Goal: Transaction & Acquisition: Purchase product/service

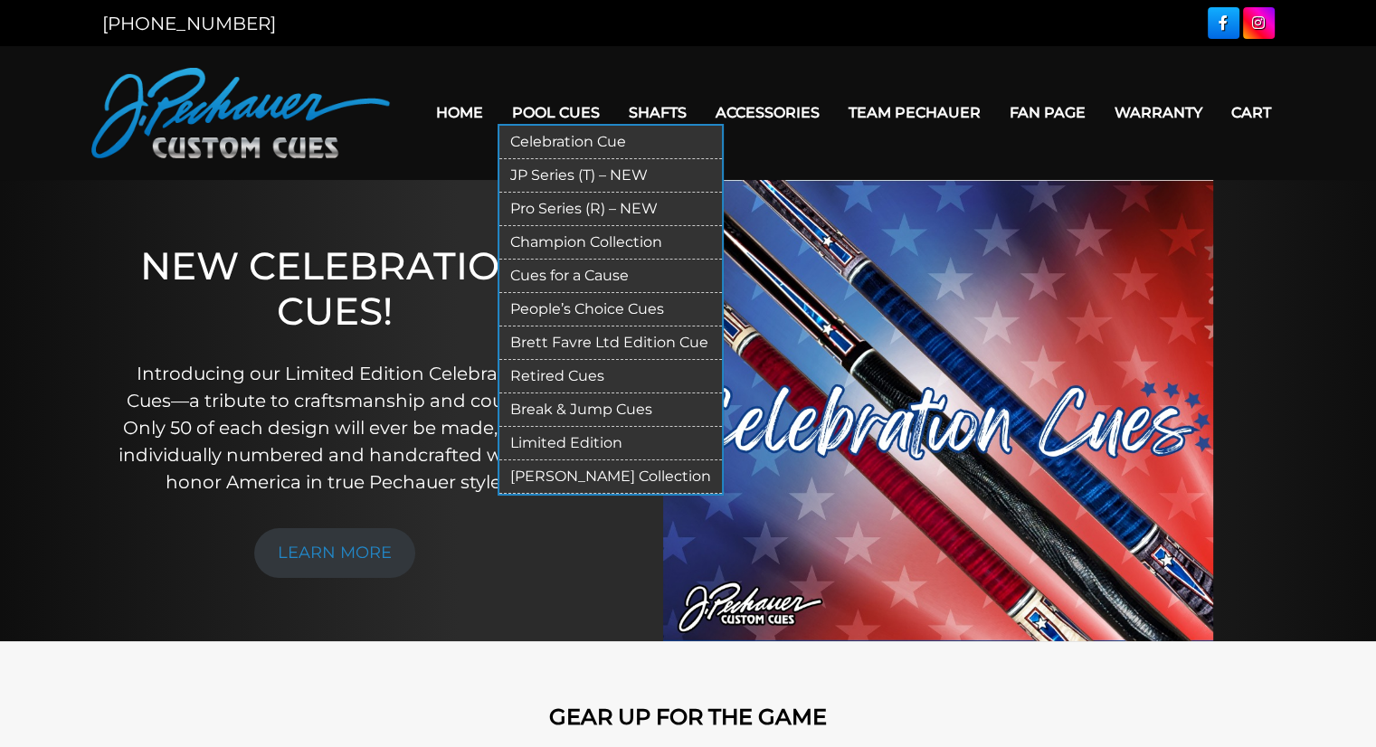
click at [547, 170] on link "JP Series (T) – NEW" at bounding box center [610, 175] width 223 height 33
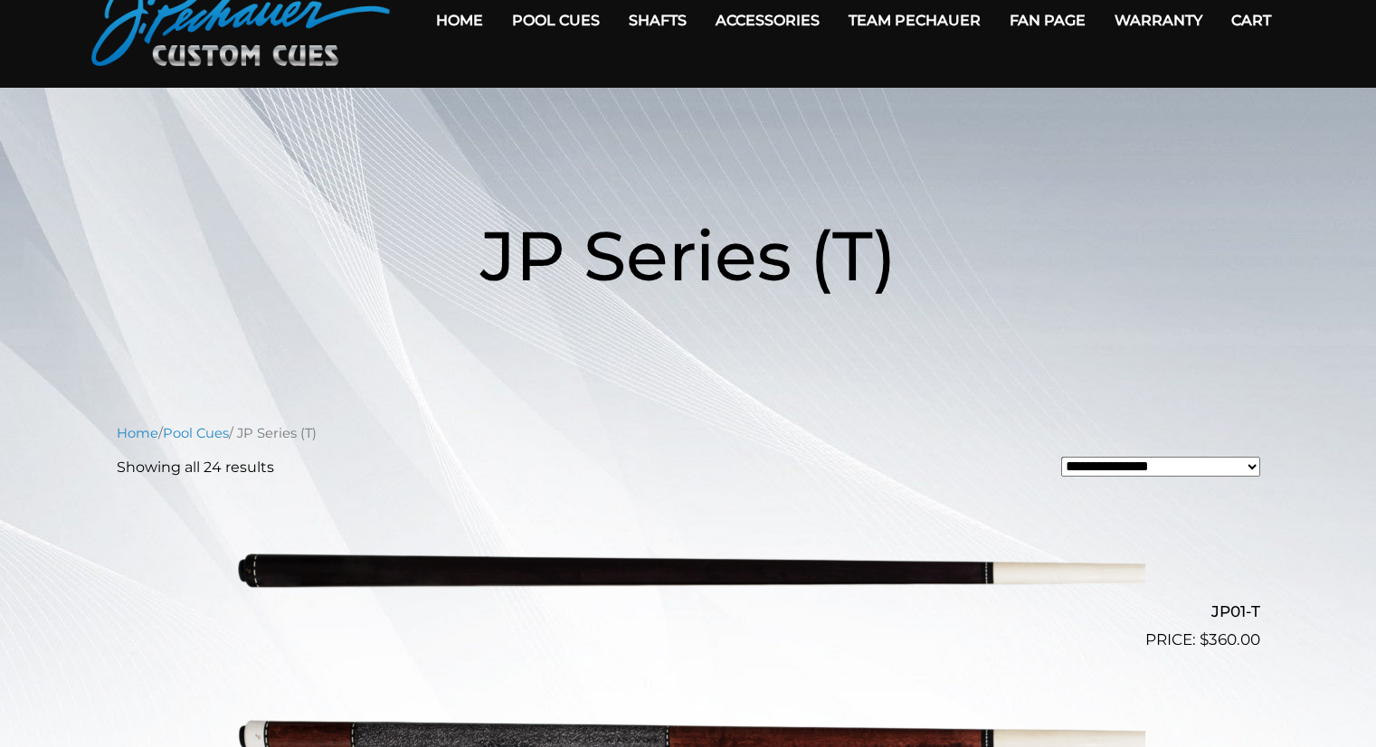
scroll to position [93, 0]
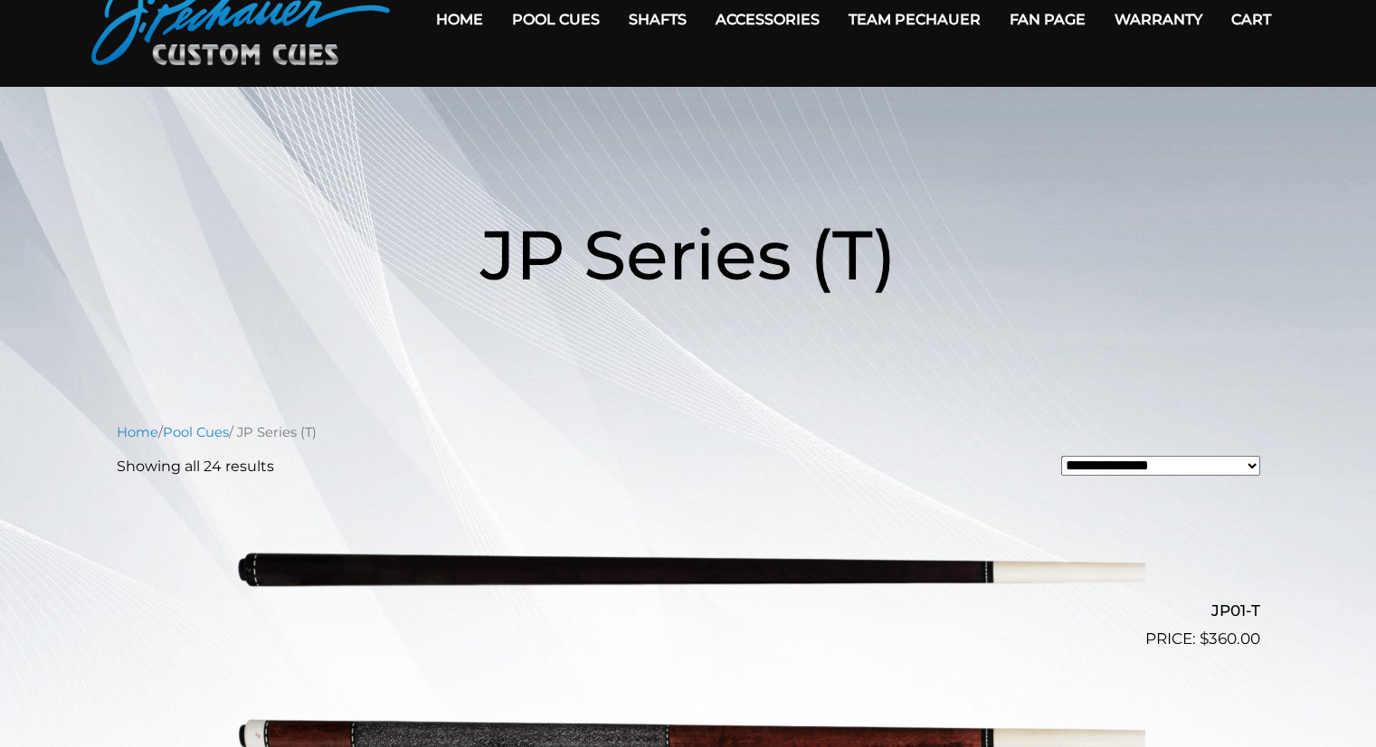
click at [382, 569] on img at bounding box center [689, 568] width 914 height 152
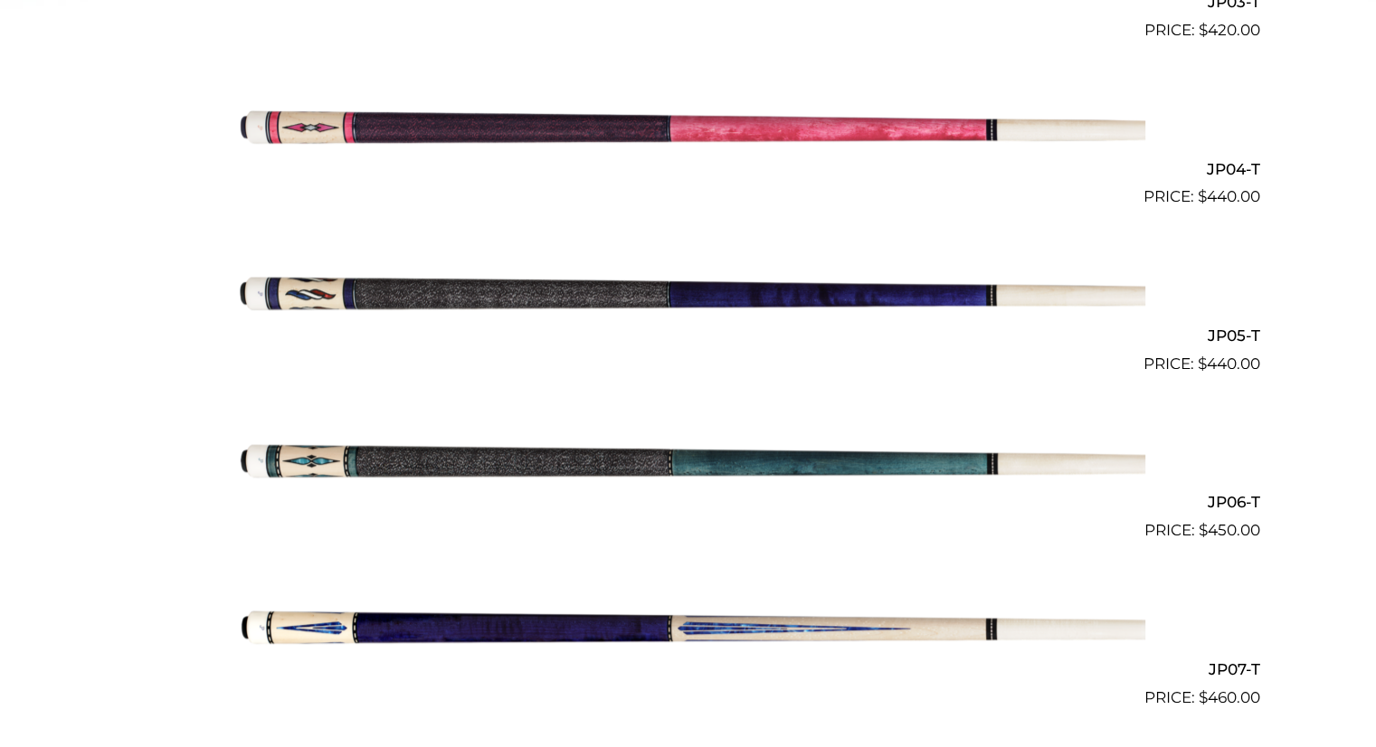
scroll to position [0, 0]
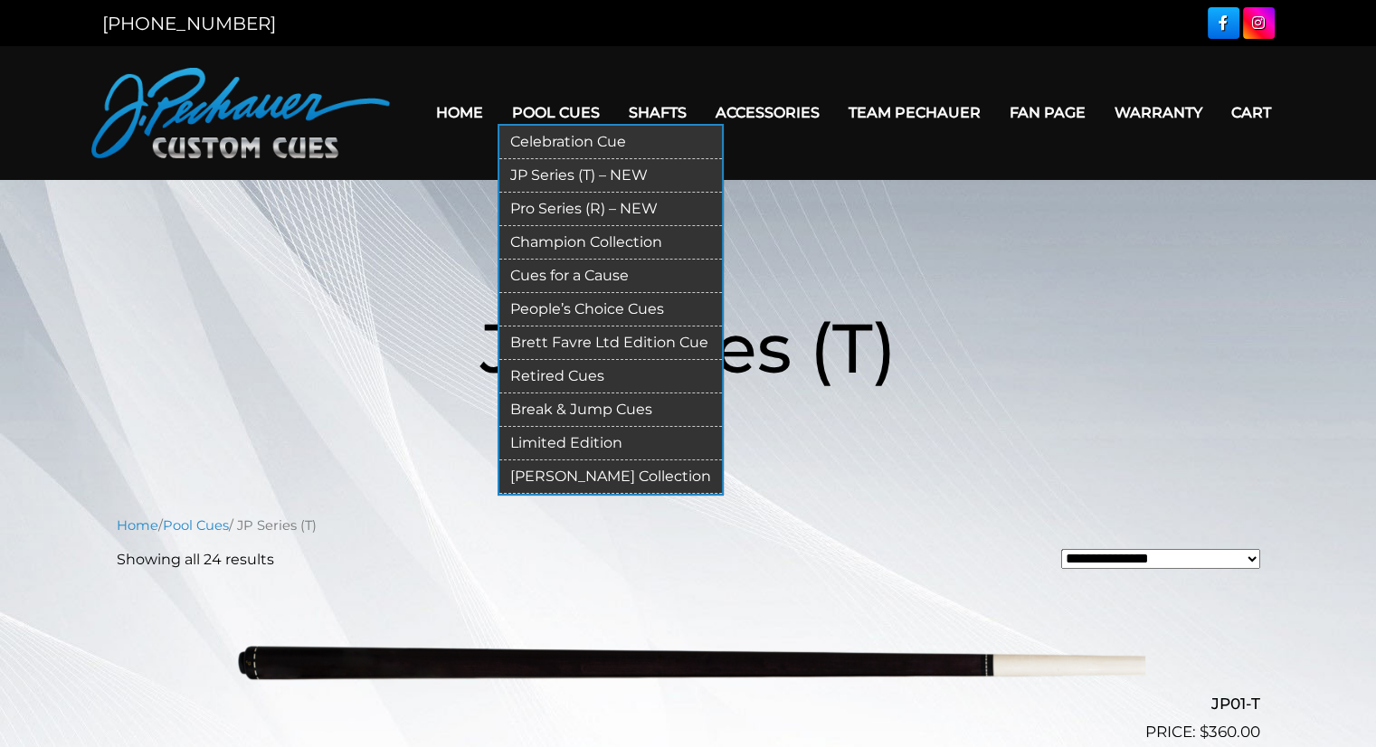
click at [556, 167] on link "JP Series (T) – NEW" at bounding box center [610, 175] width 223 height 33
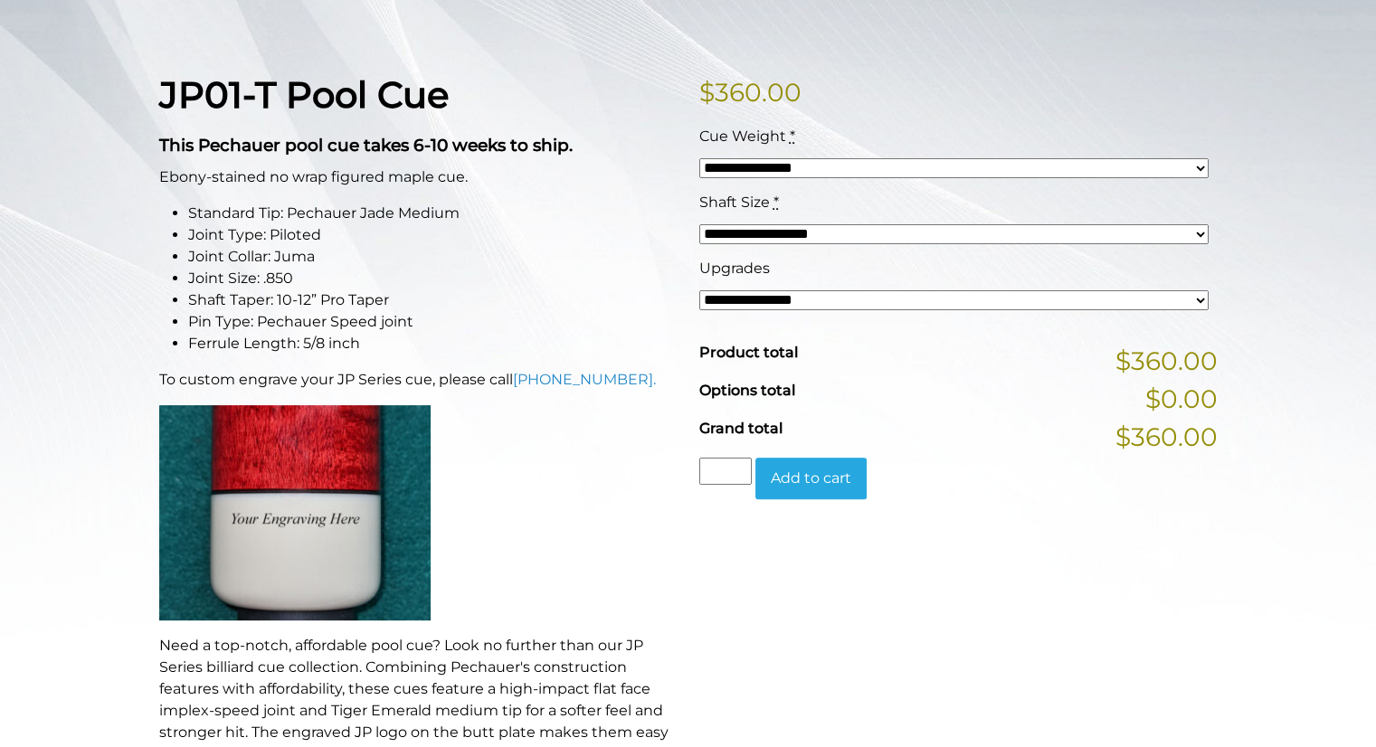
scroll to position [429, 0]
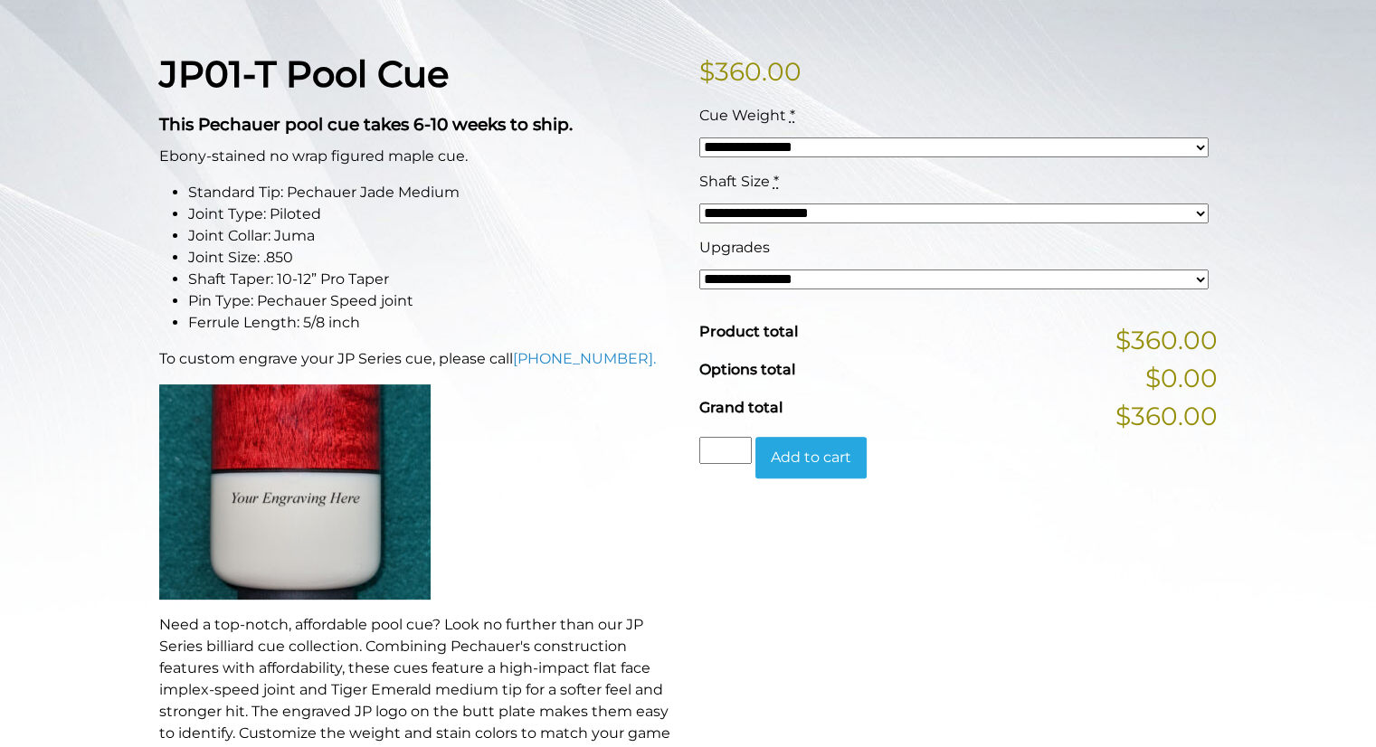
click at [776, 143] on select "**********" at bounding box center [953, 148] width 509 height 20
click at [584, 205] on li "Joint Type: Piloted" at bounding box center [432, 215] width 489 height 22
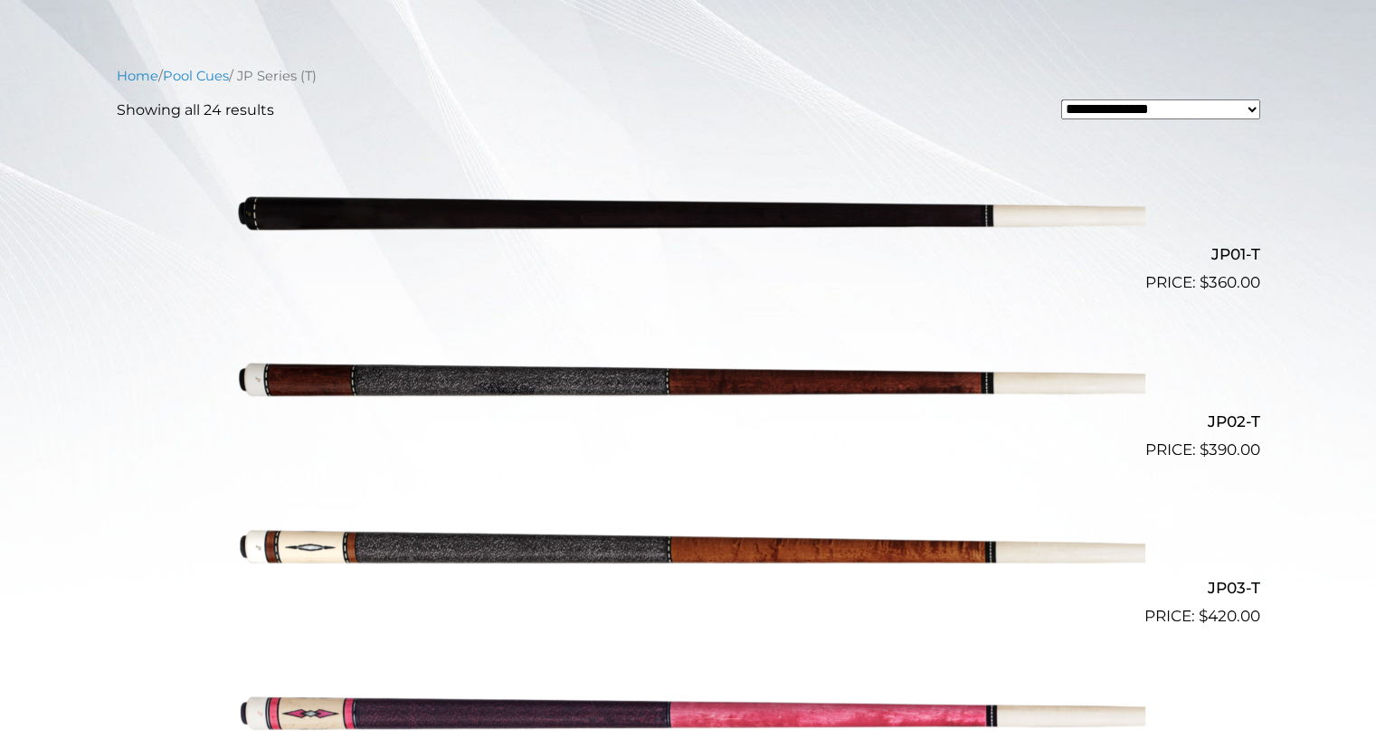
scroll to position [445, 0]
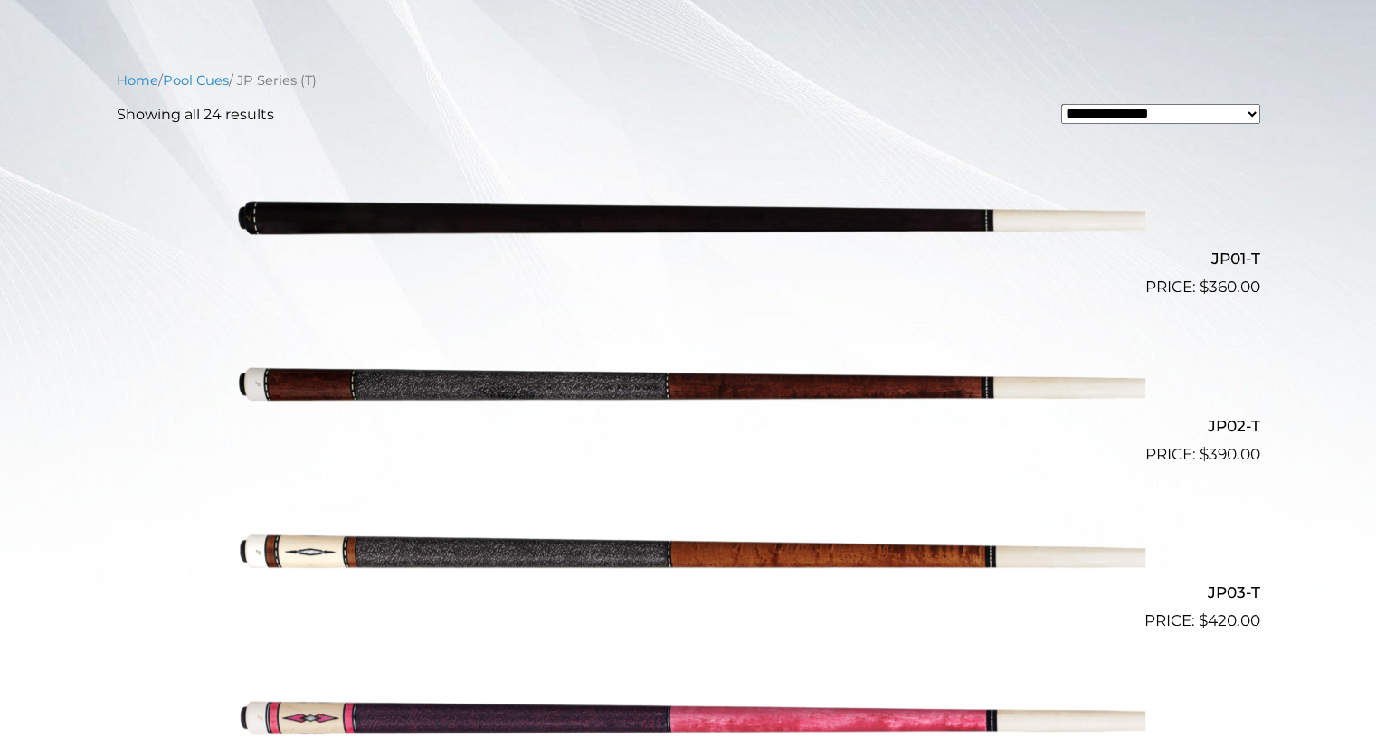
click at [1101, 222] on img at bounding box center [689, 216] width 914 height 152
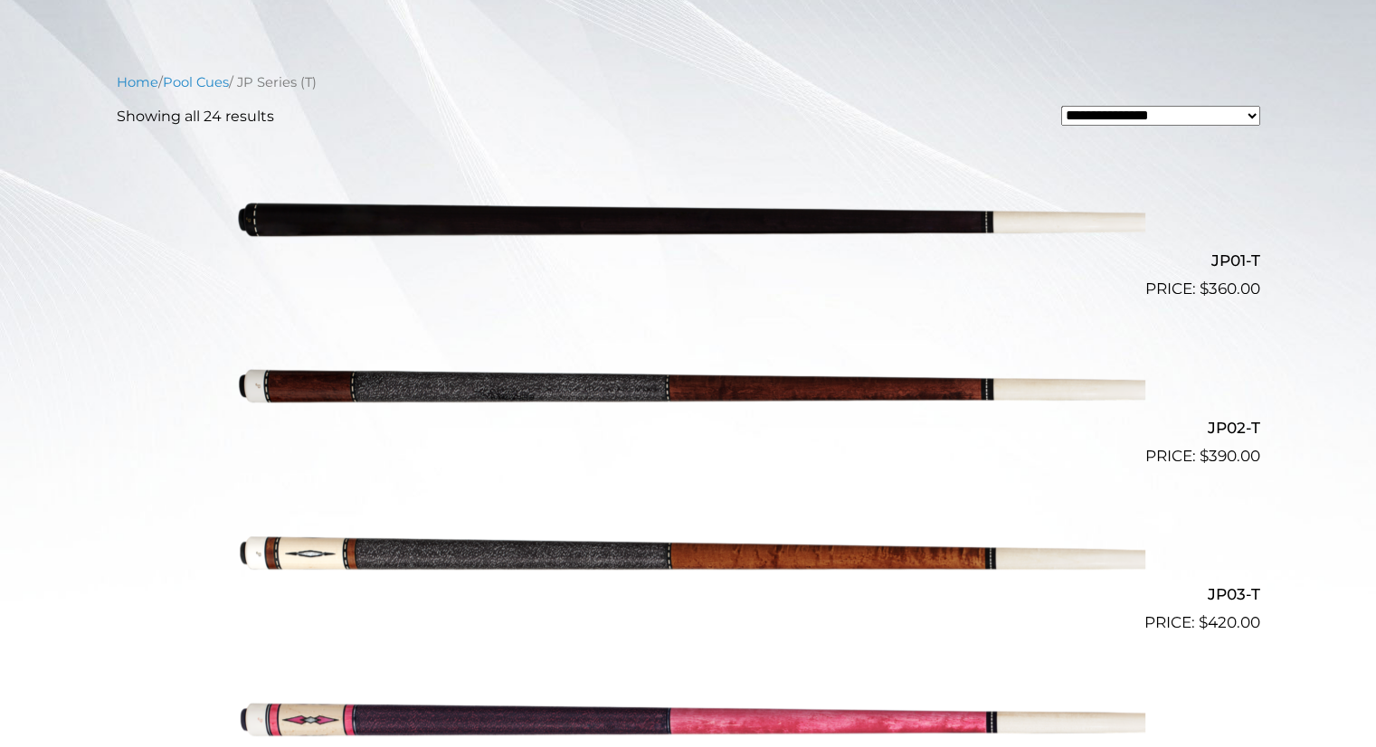
scroll to position [460, 0]
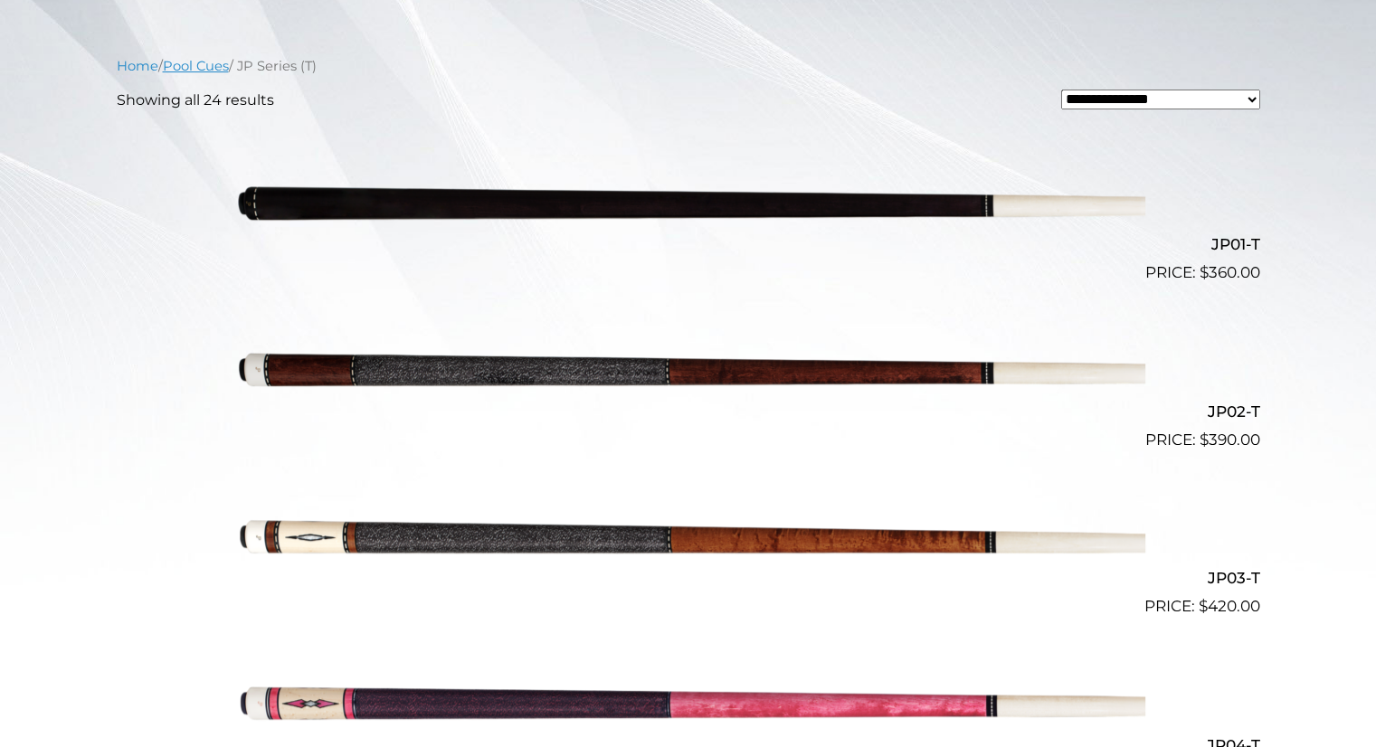
click at [181, 70] on link "Pool Cues" at bounding box center [196, 66] width 66 height 16
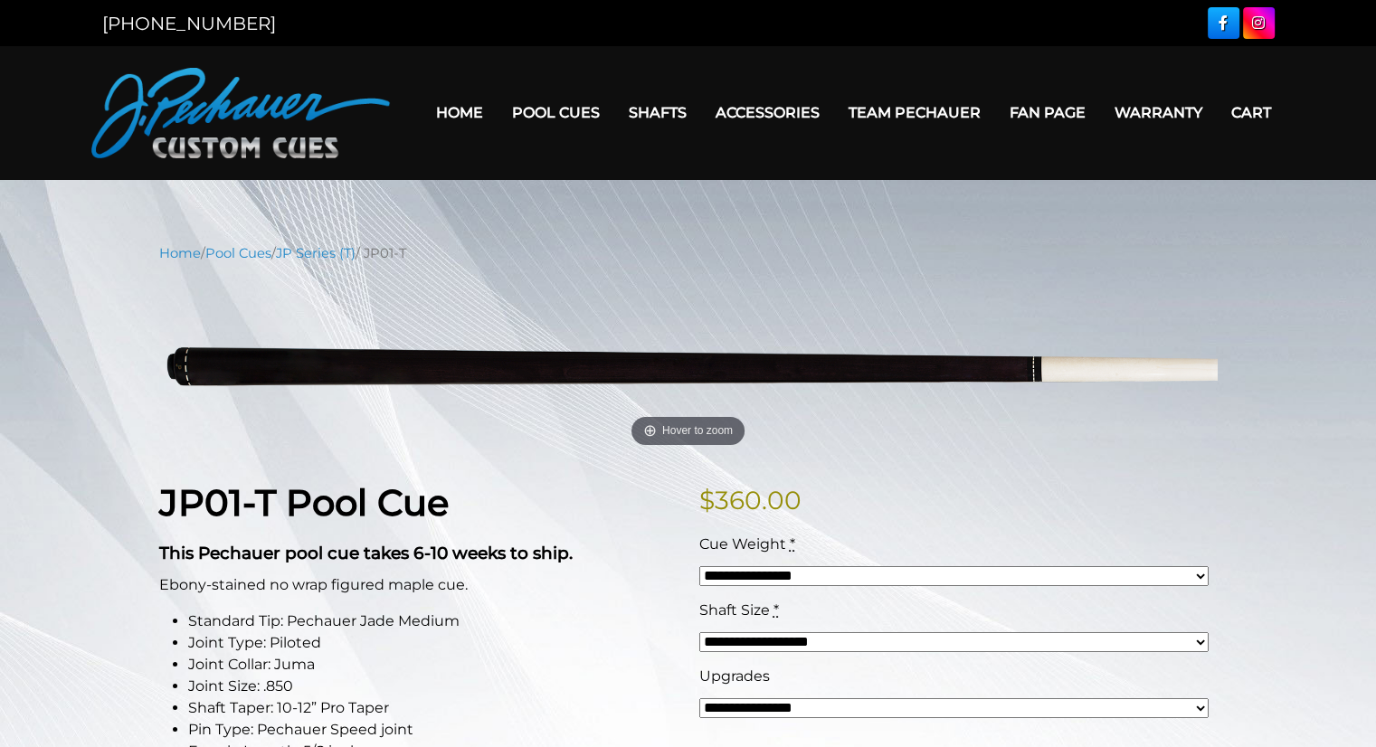
click at [764, 584] on select "**********" at bounding box center [953, 576] width 509 height 20
select select "*****"
click at [699, 566] on select "**********" at bounding box center [953, 576] width 509 height 20
click at [742, 717] on select "**********" at bounding box center [953, 708] width 509 height 20
click at [603, 701] on li "Shaft Taper: 10-12” Pro Taper" at bounding box center [432, 709] width 489 height 22
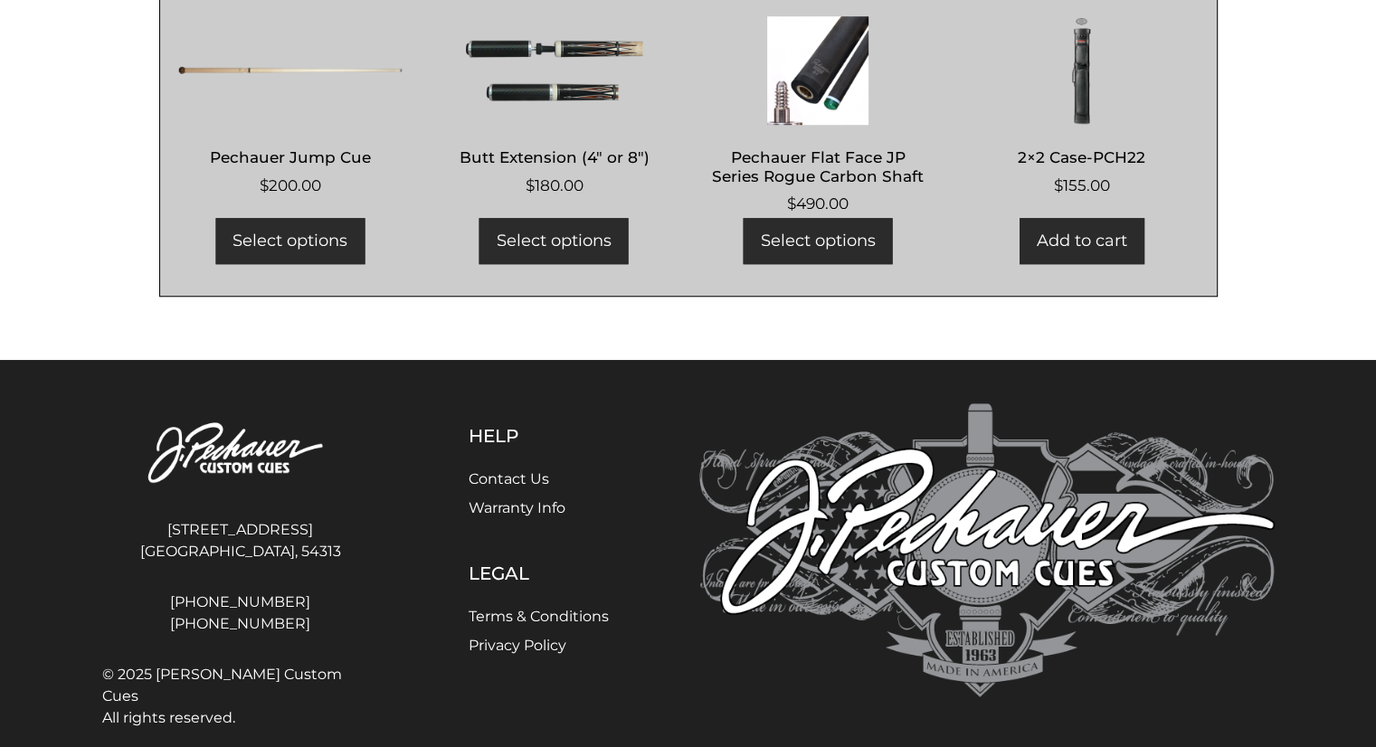
scroll to position [1462, 0]
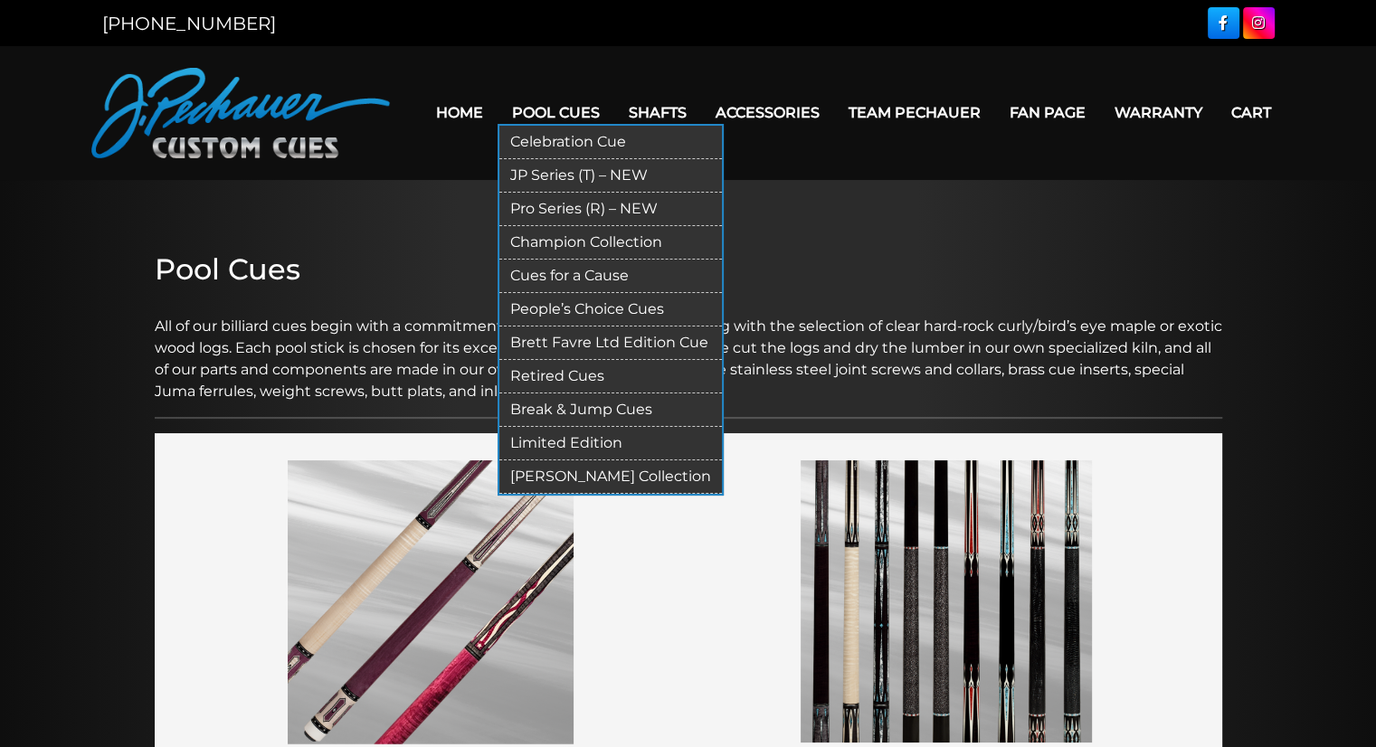
click at [592, 442] on link "Limited Edition" at bounding box center [610, 443] width 223 height 33
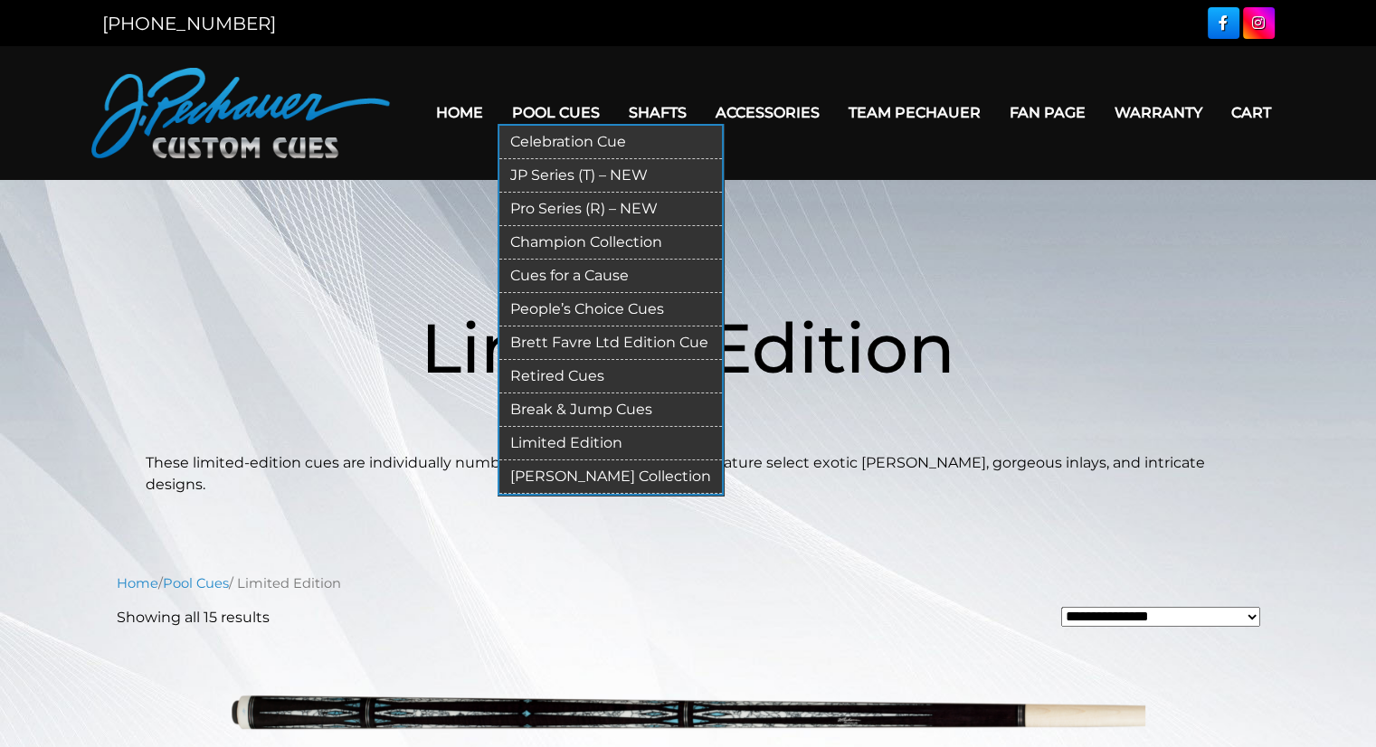
click at [561, 115] on link "Pool Cues" at bounding box center [556, 113] width 117 height 46
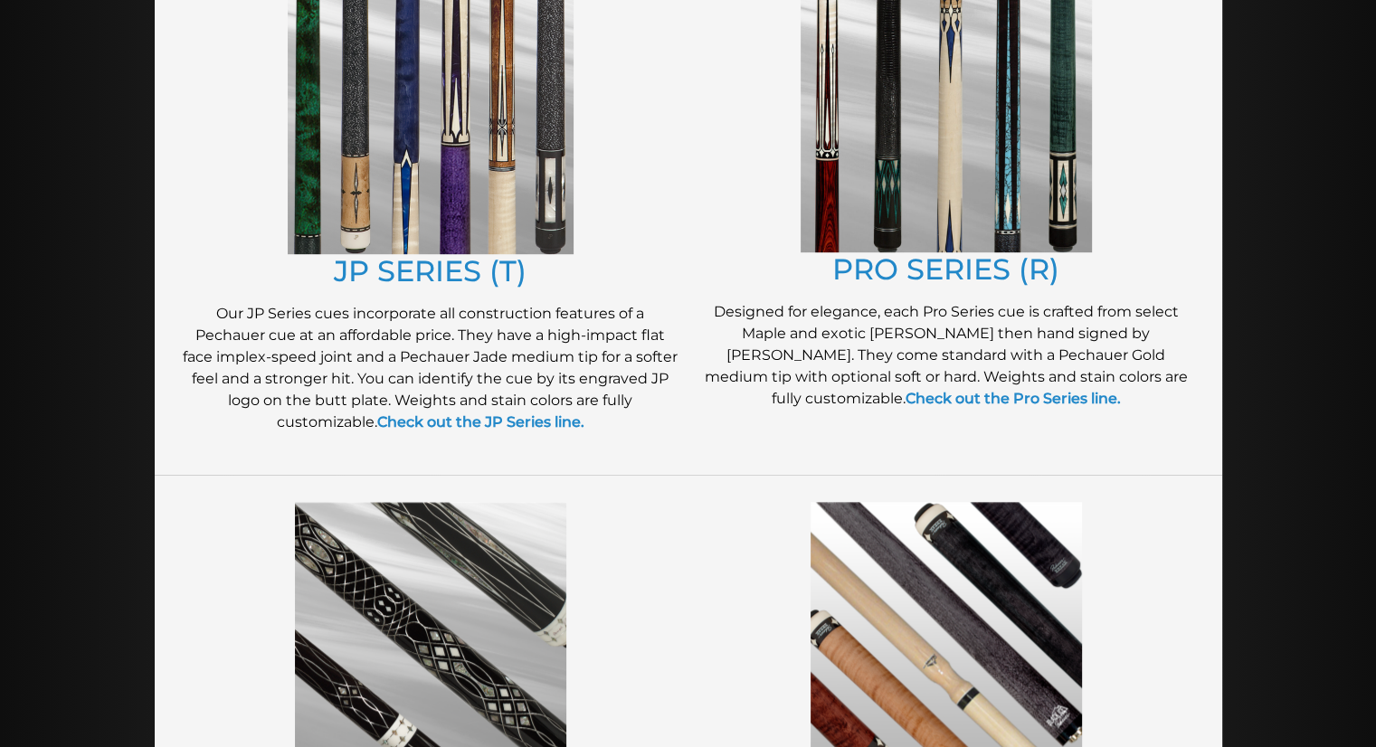
scroll to position [1012, 0]
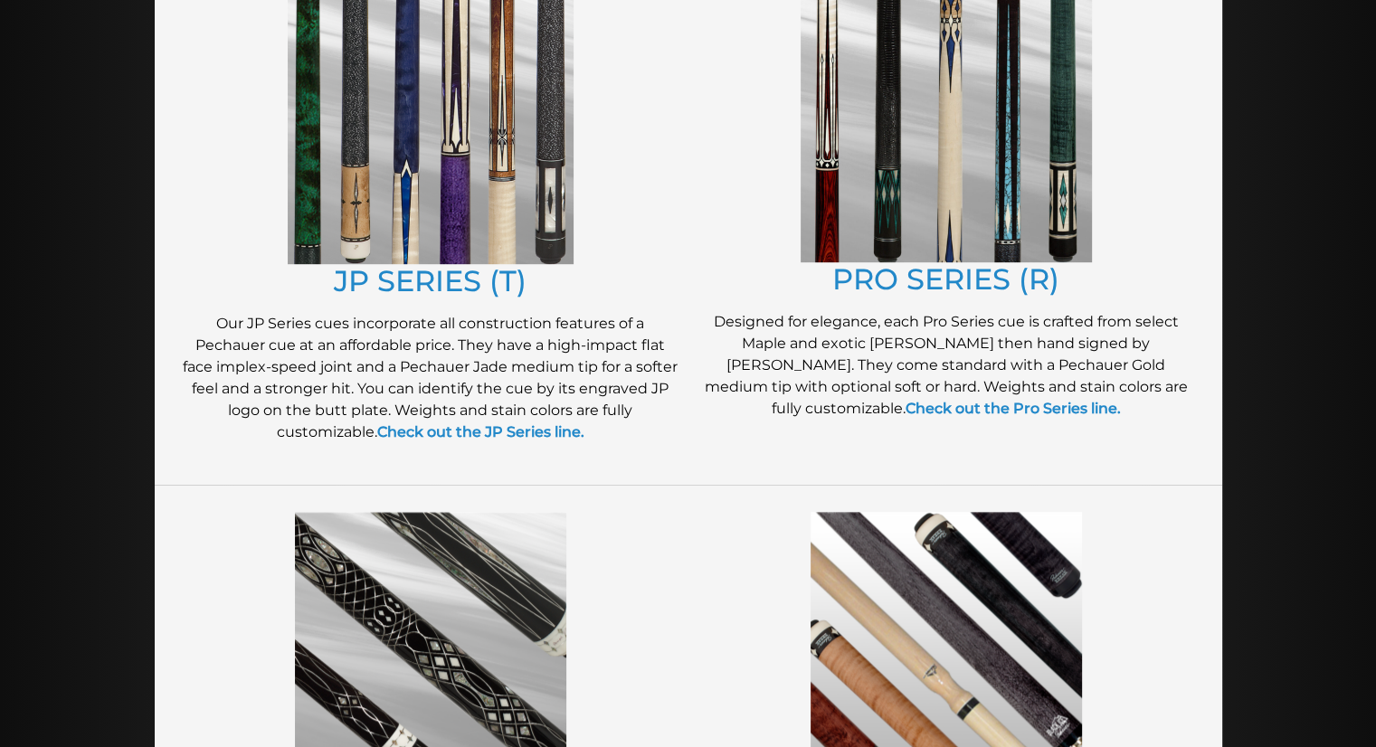
click at [490, 442] on p "Our JP Series cues incorporate all construction features of a Pechauer cue at a…" at bounding box center [431, 378] width 498 height 130
click at [489, 437] on strong "Check out the JP Series line." at bounding box center [480, 431] width 207 height 17
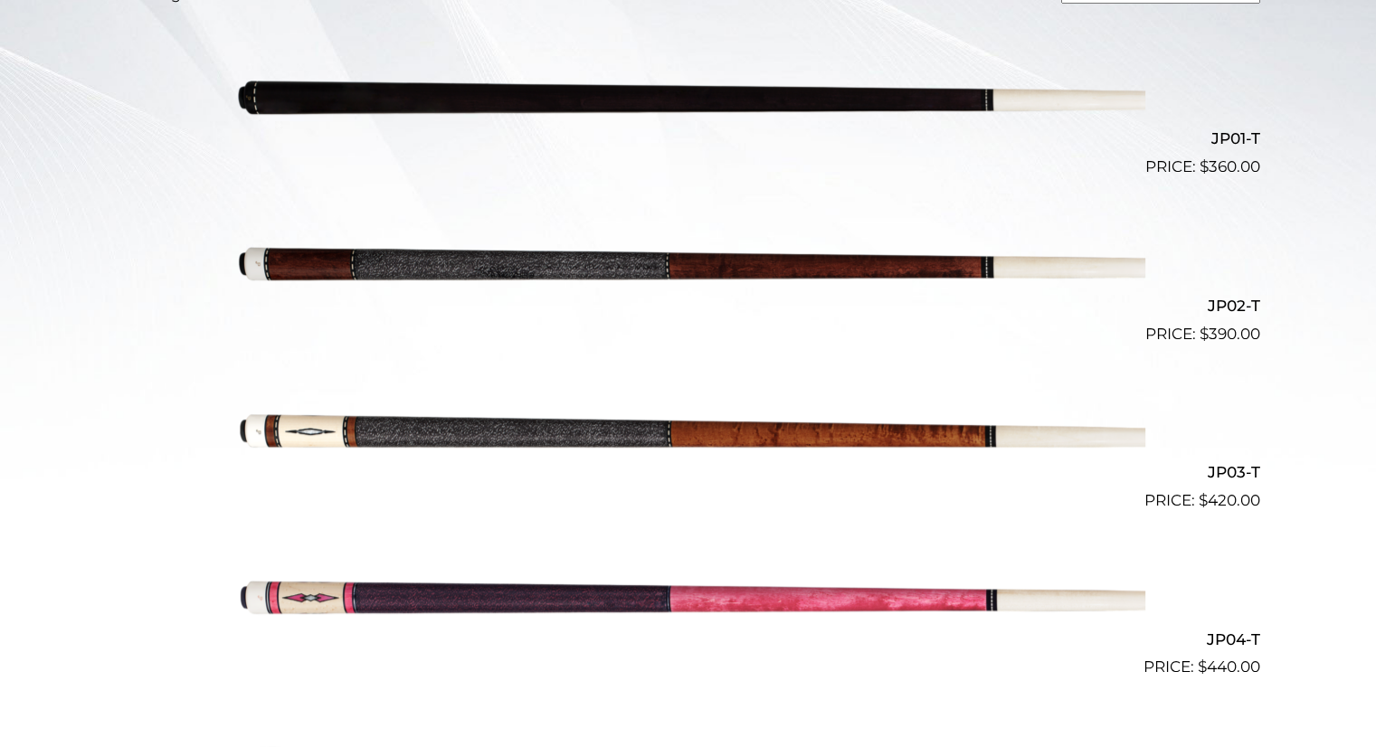
scroll to position [565, 0]
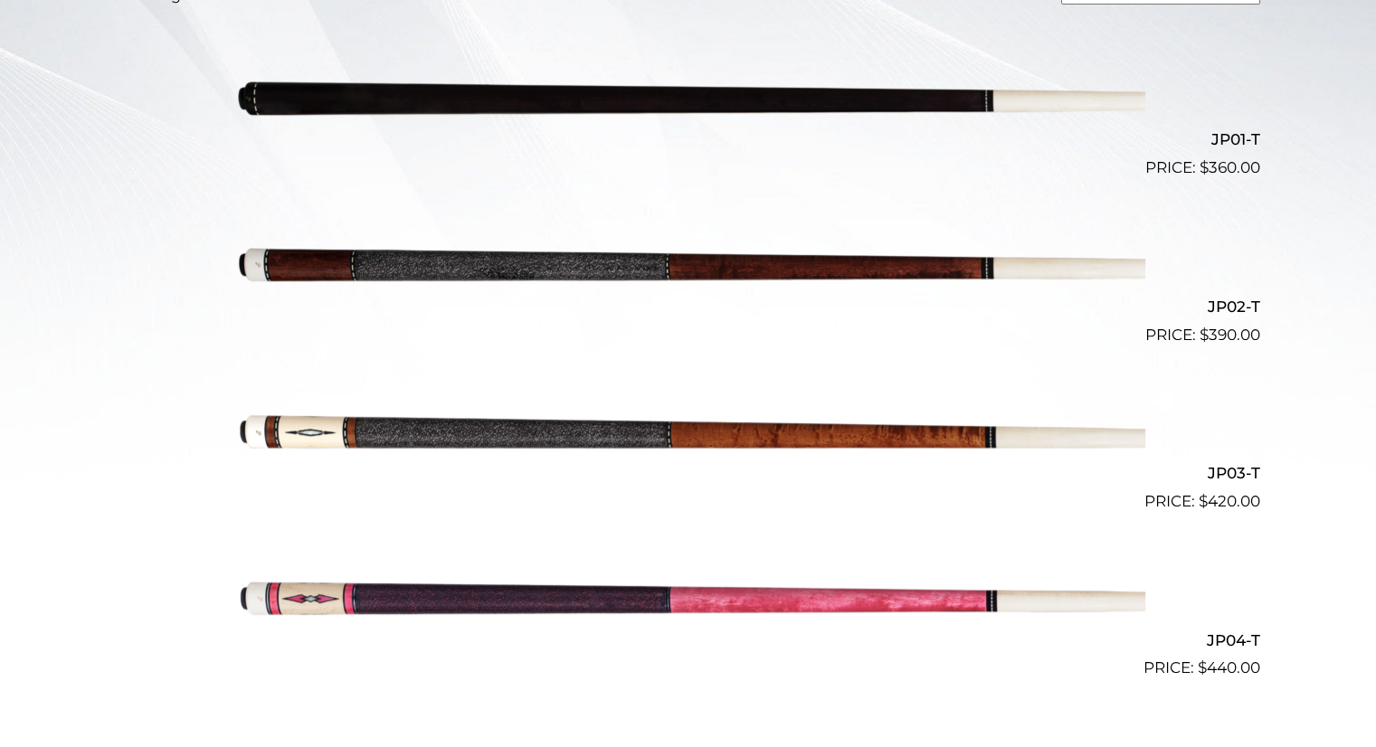
click at [1022, 263] on img at bounding box center [689, 263] width 914 height 152
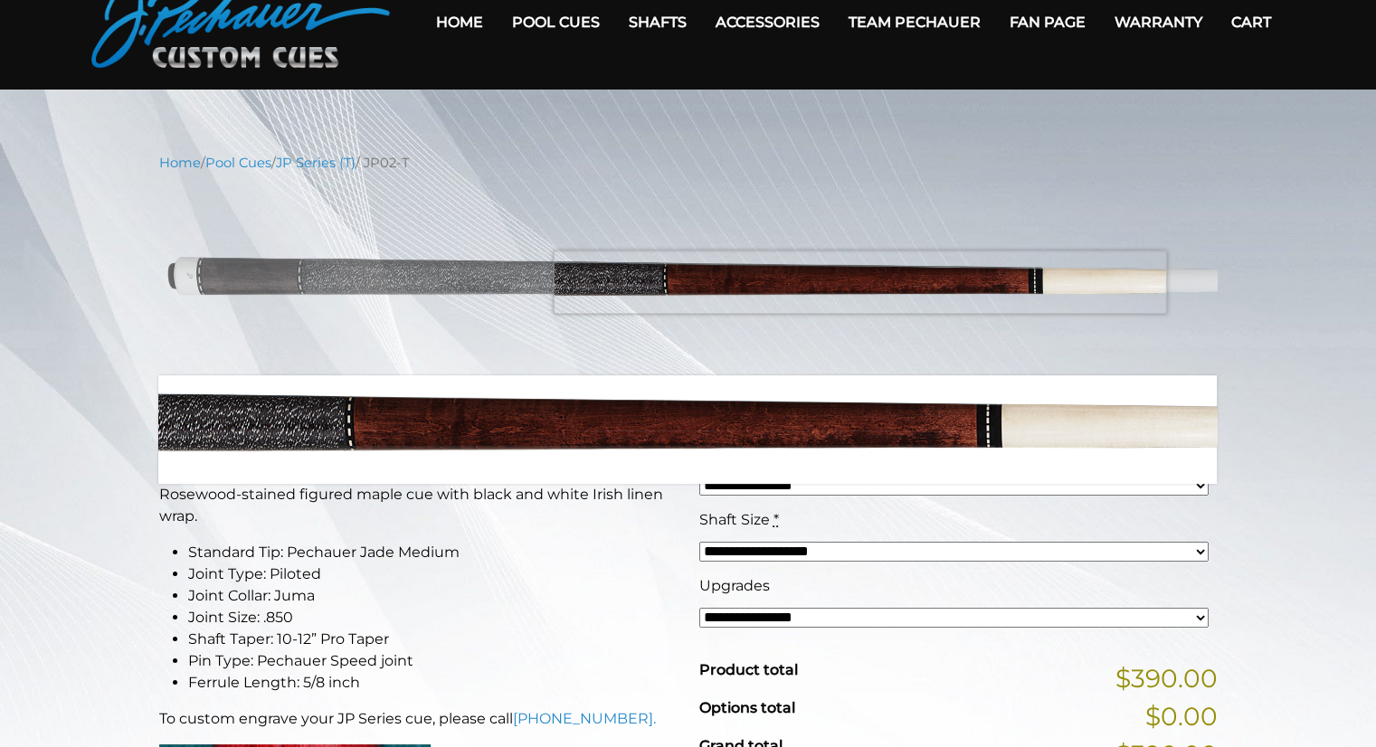
scroll to position [91, 0]
